Goal: Task Accomplishment & Management: Manage account settings

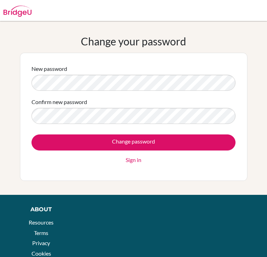
click at [133, 142] on input "Change password" at bounding box center [133, 143] width 204 height 16
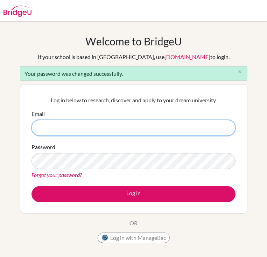
click at [144, 129] on input "Email" at bounding box center [133, 128] width 204 height 16
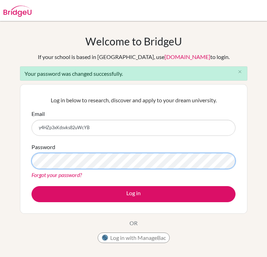
click at [133, 194] on button "Log in" at bounding box center [133, 194] width 204 height 16
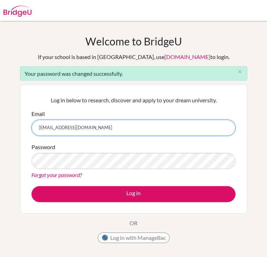
type input "diab180091@diabstudents.com"
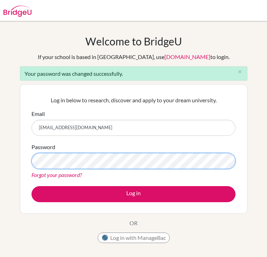
click at [30, 160] on div "Log in below to research, discover and apply to your dream university. Email di…" at bounding box center [133, 149] width 212 height 115
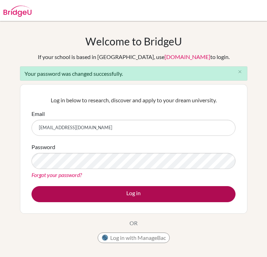
click at [73, 189] on button "Log in" at bounding box center [133, 194] width 204 height 16
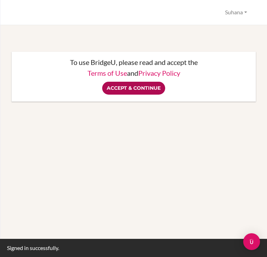
click at [151, 88] on input "Accept & Continue" at bounding box center [133, 88] width 63 height 13
